Goal: Navigation & Orientation: Find specific page/section

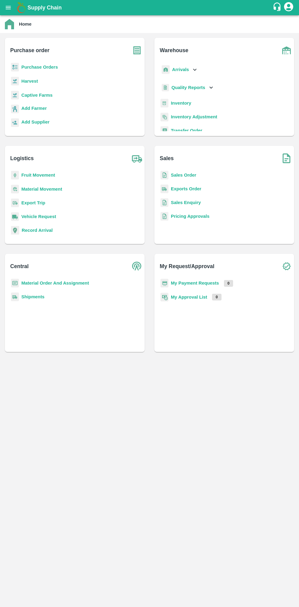
click at [7, 6] on icon "open drawer" at bounding box center [8, 7] width 5 height 3
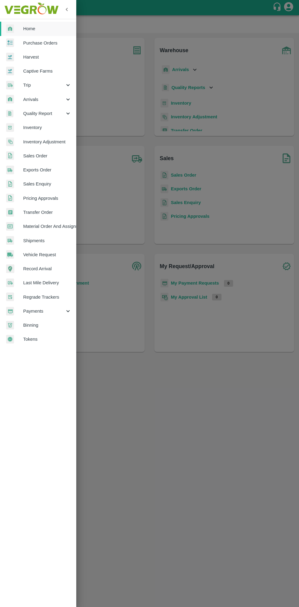
click at [53, 100] on span "Arrivals" at bounding box center [44, 99] width 42 height 7
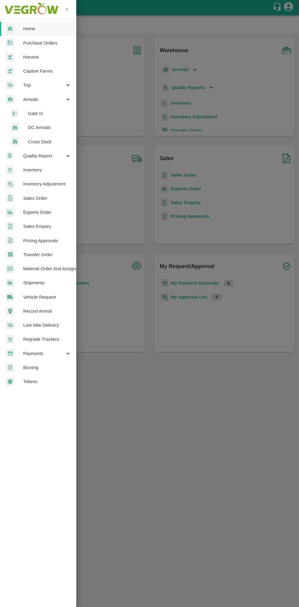
click at [56, 131] on span "DC Arrivals" at bounding box center [49, 127] width 43 height 7
